Goal: Task Accomplishment & Management: Manage account settings

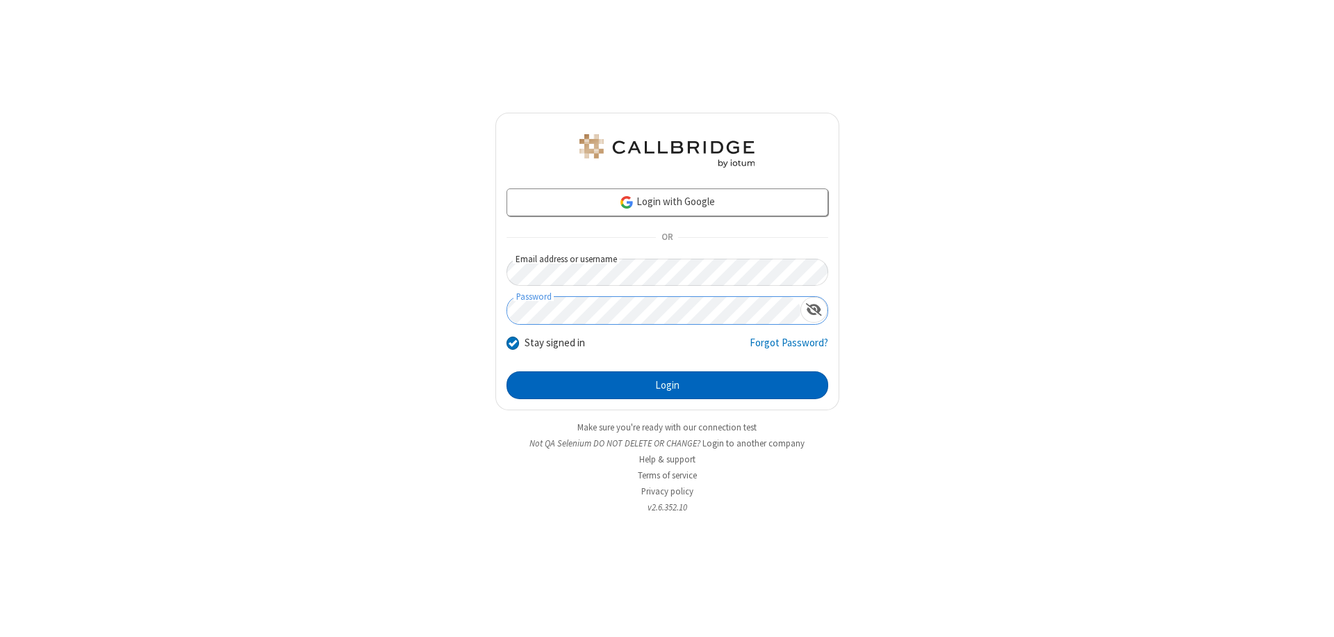
click at [667, 385] on button "Login" at bounding box center [668, 385] width 322 height 28
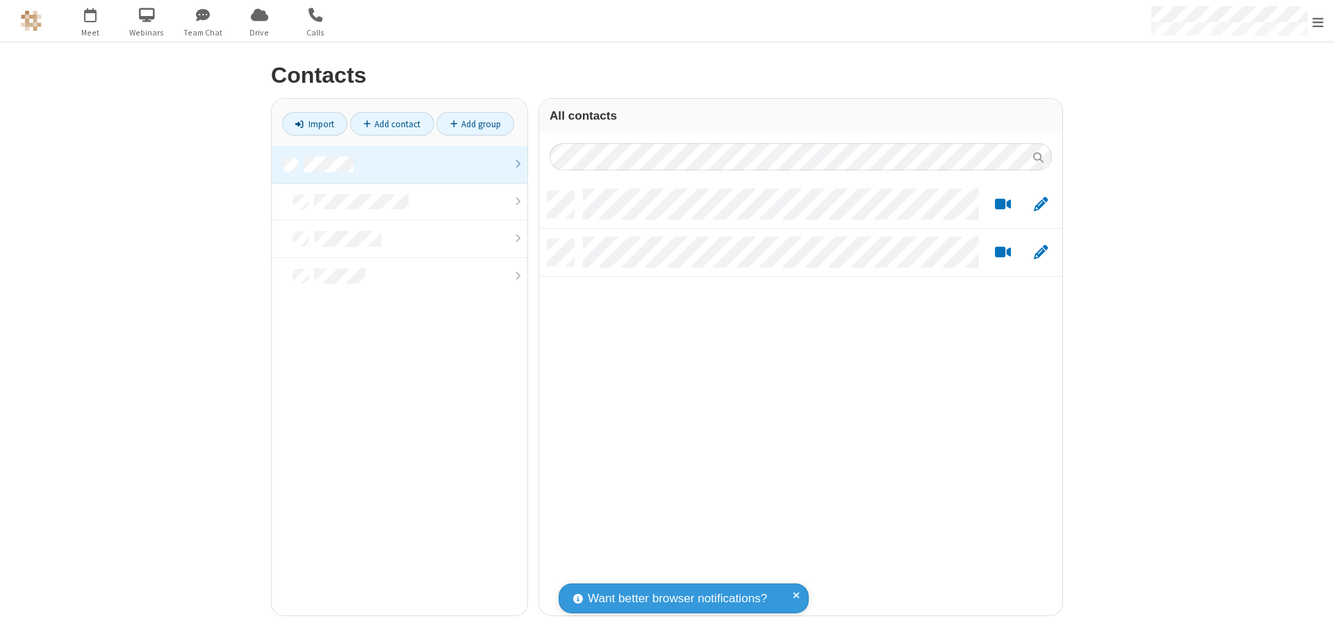
scroll to position [424, 513]
click at [400, 164] on link at bounding box center [400, 165] width 256 height 38
click at [392, 124] on link "Add contact" at bounding box center [392, 124] width 84 height 24
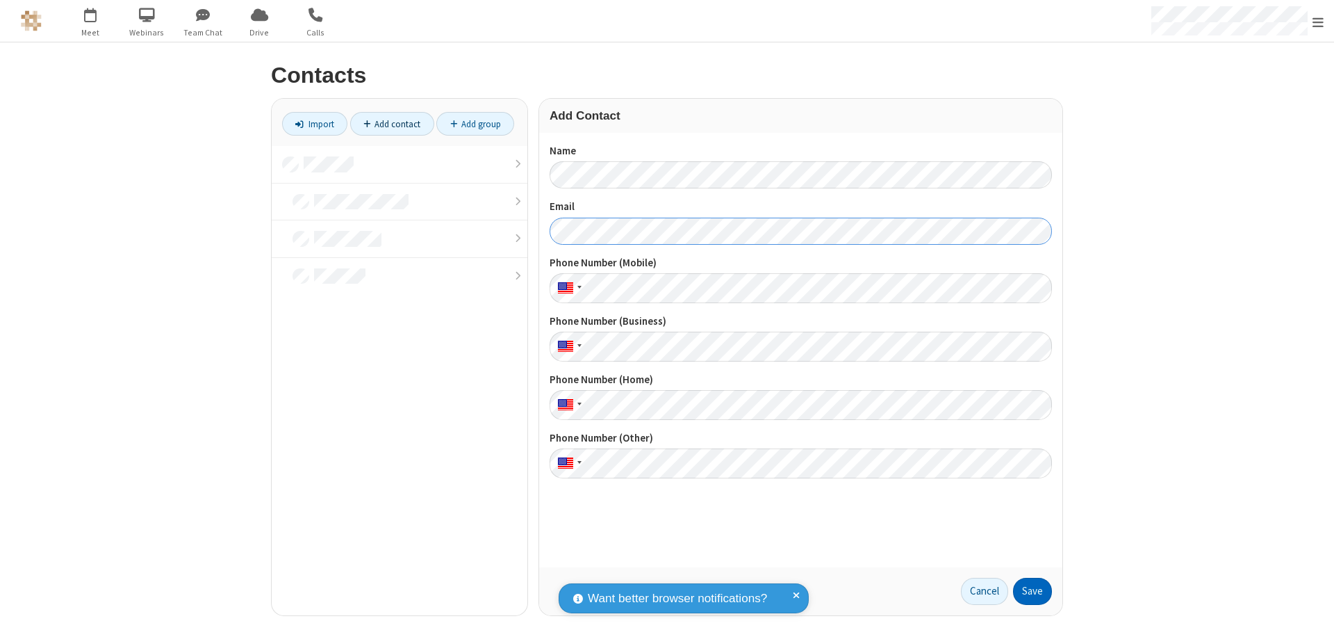
click at [1033, 591] on button "Save" at bounding box center [1032, 591] width 39 height 28
